Goal: Navigation & Orientation: Find specific page/section

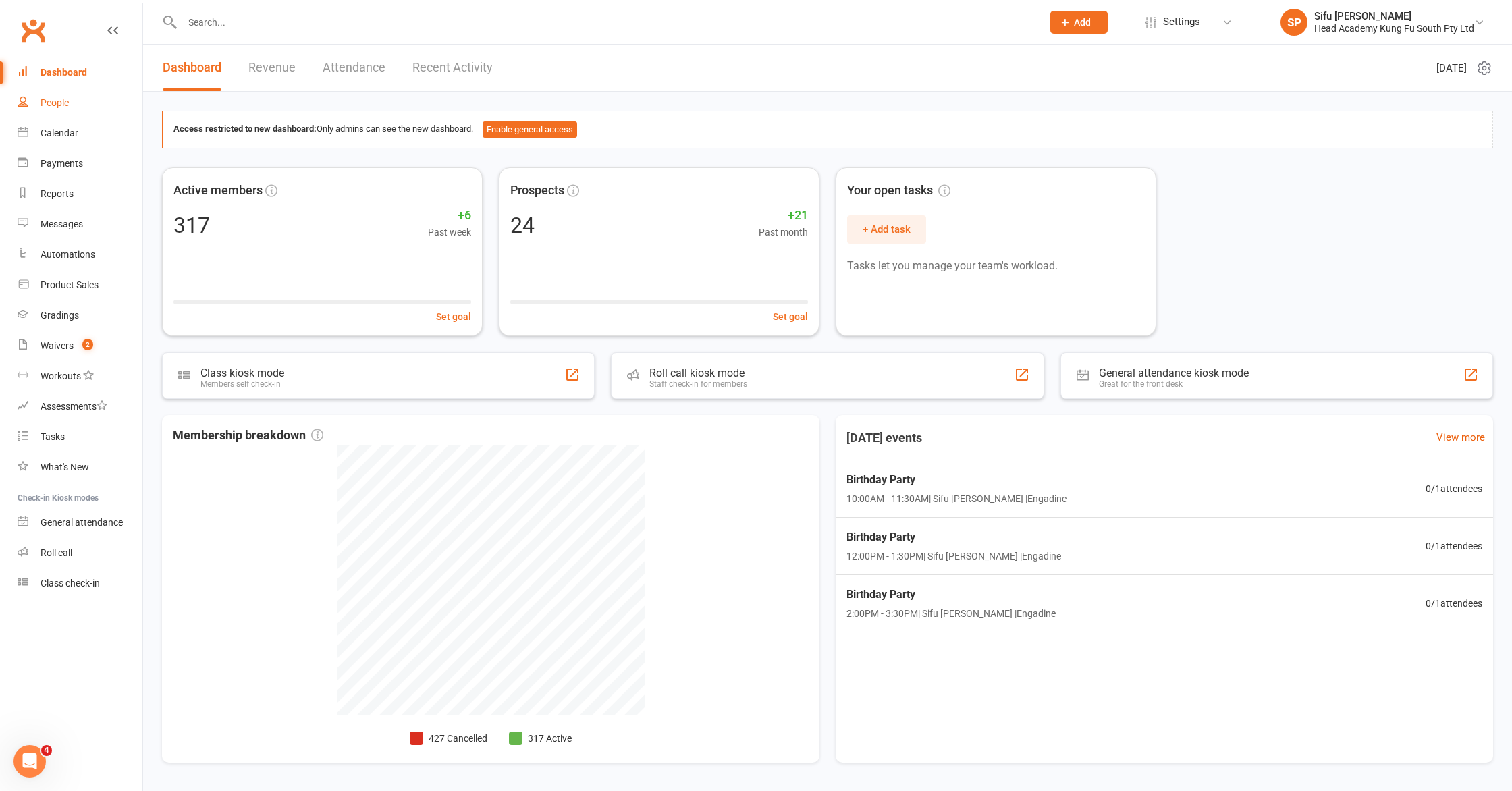
click at [60, 103] on div "People" at bounding box center [54, 103] width 28 height 11
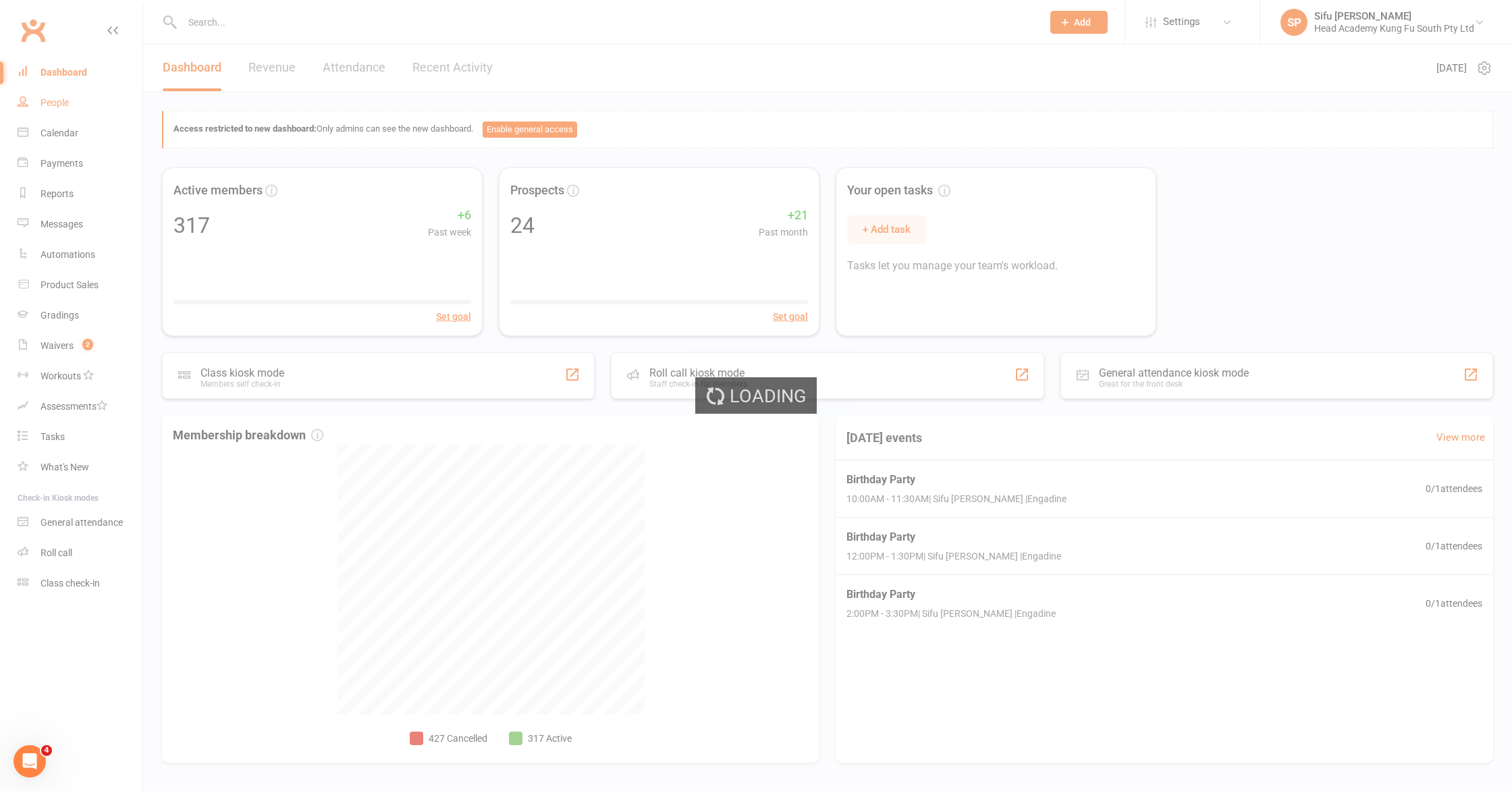
select select "25"
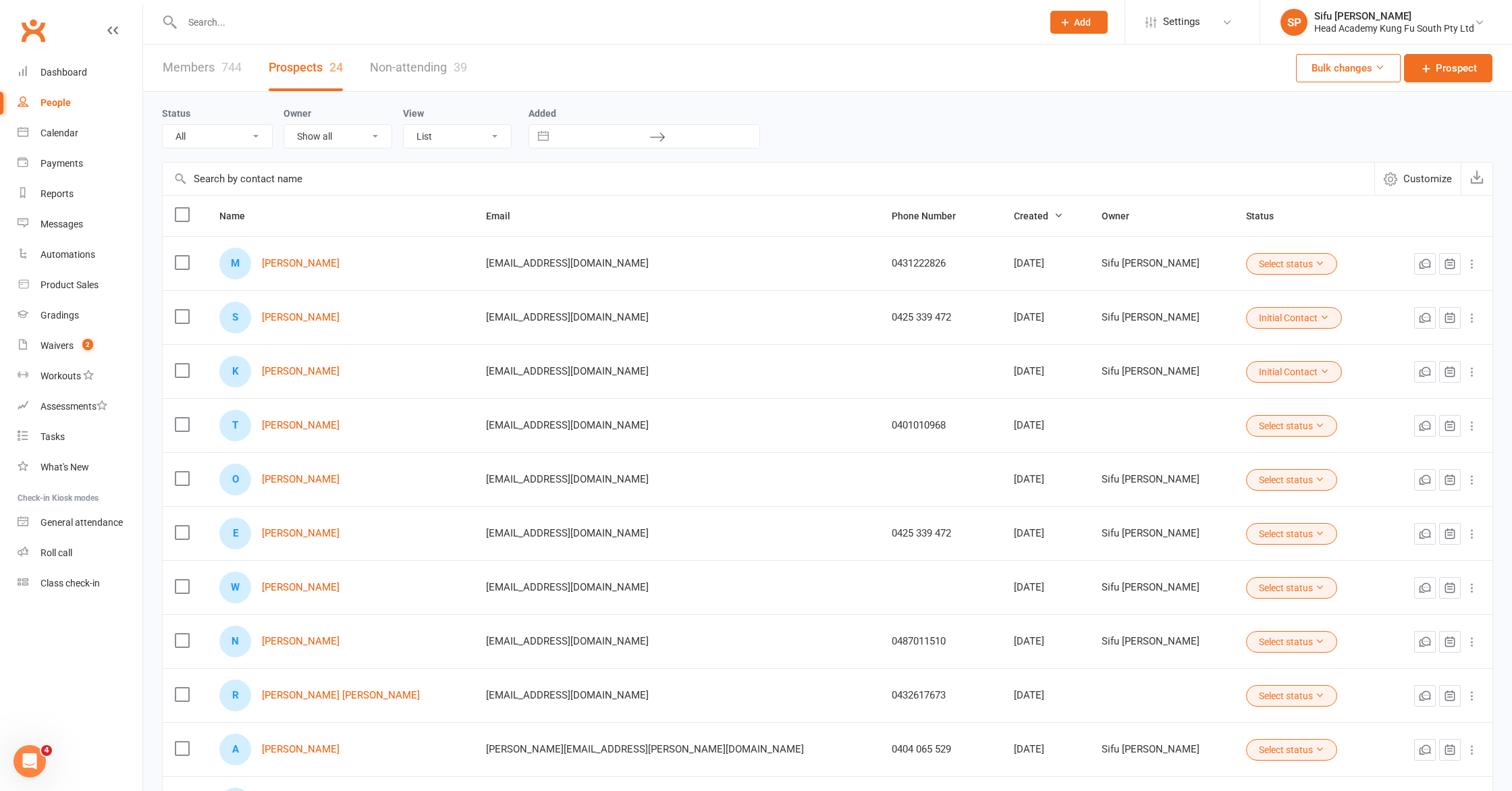
click at [934, 112] on div "Status All (No status set) (Invalid status) Initial Contact Follow-up Call Foll…" at bounding box center [827, 127] width 1331 height 43
click at [99, 69] on link "Dashboard" at bounding box center [80, 73] width 125 height 31
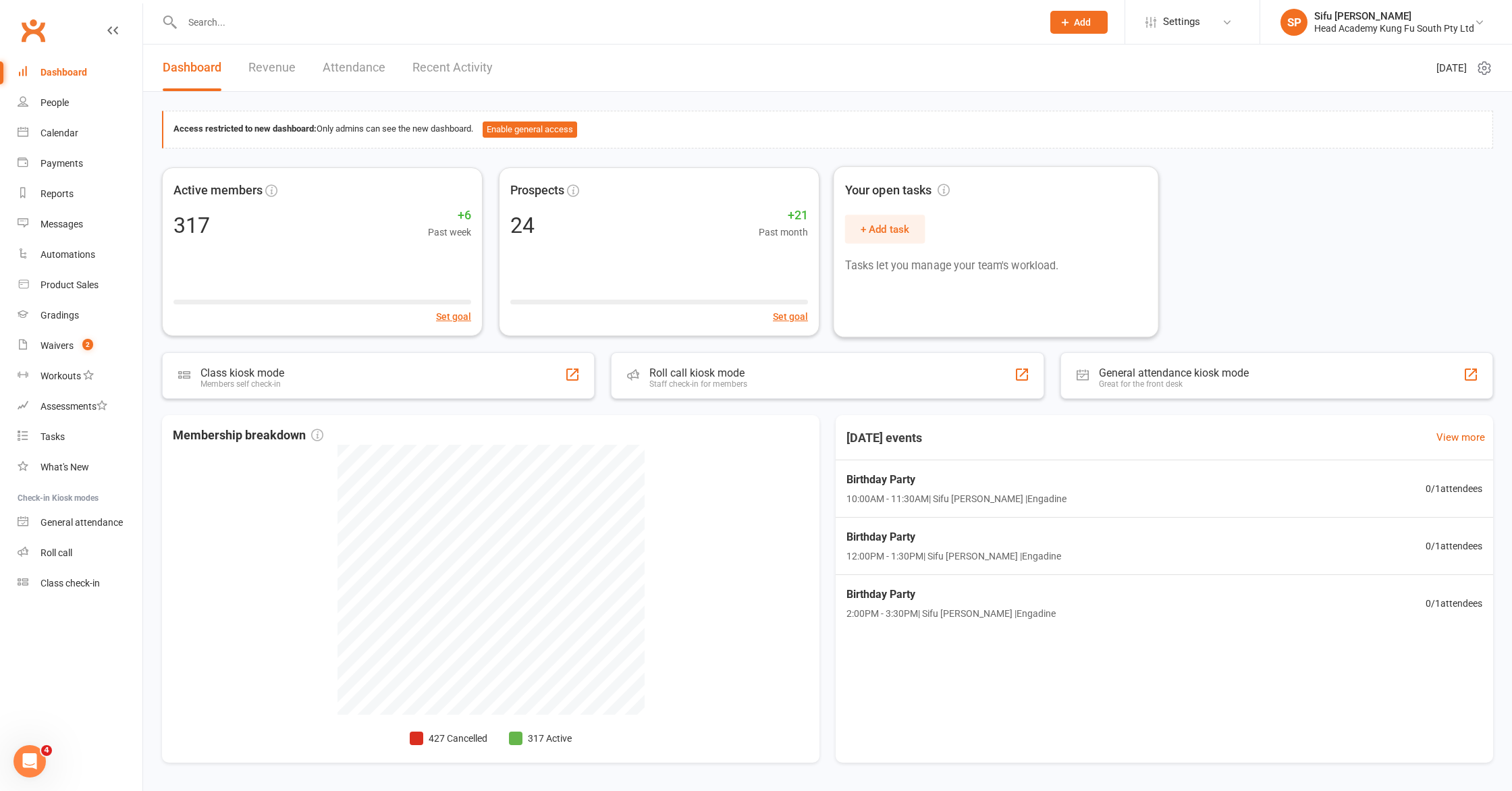
drag, startPoint x: 1329, startPoint y: 210, endPoint x: 1324, endPoint y: 199, distance: 12.1
click at [1329, 210] on div "Active members 317 +6 Past week Set goal Prospects 24 +21 Past month Set goal Y…" at bounding box center [827, 251] width 1331 height 169
